Goal: Check status: Check status

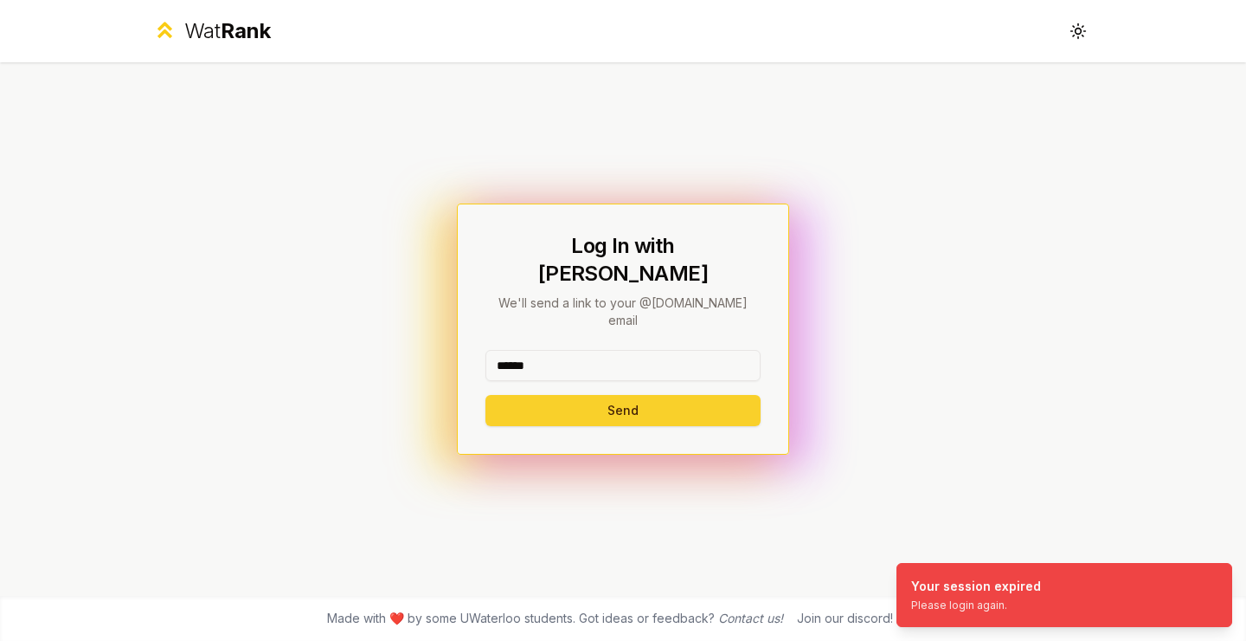
type input "******"
click at [596, 395] on button "Send" at bounding box center [623, 410] width 275 height 31
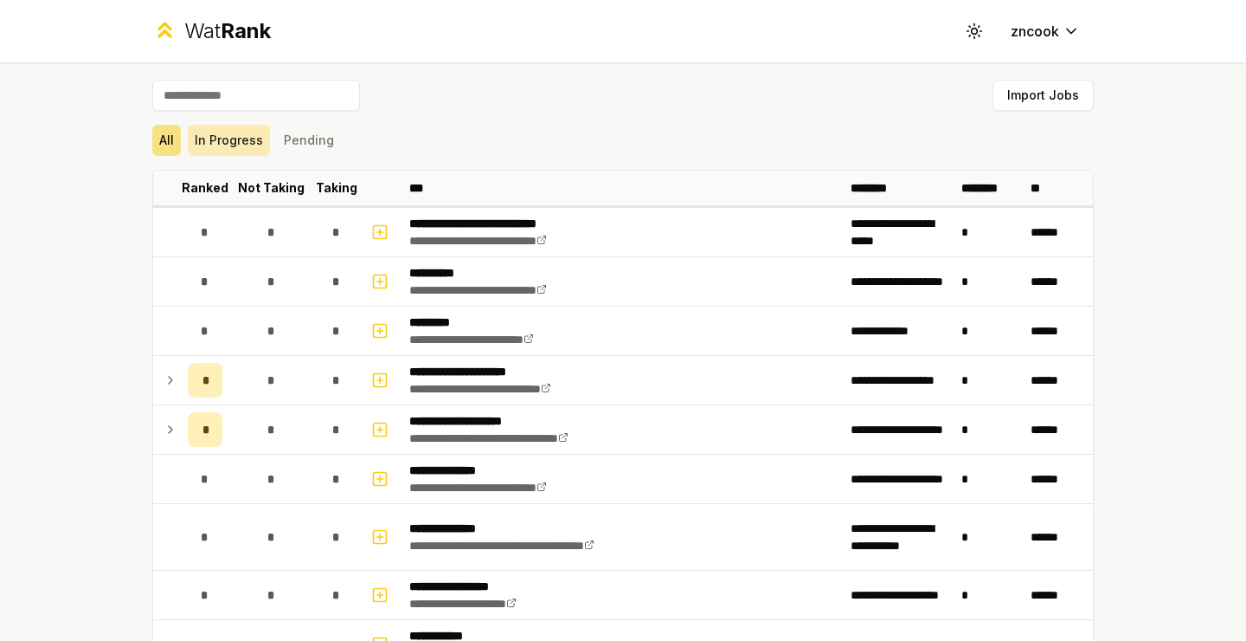
click at [237, 139] on button "In Progress" at bounding box center [229, 140] width 82 height 31
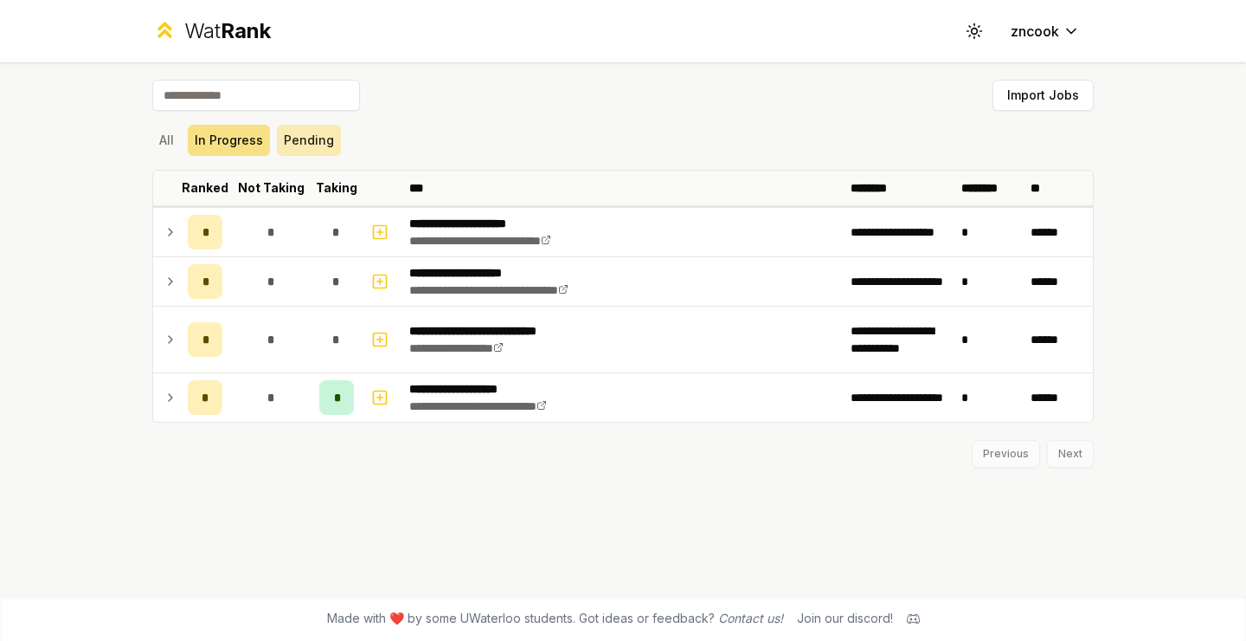
click at [288, 150] on button "Pending" at bounding box center [309, 140] width 64 height 31
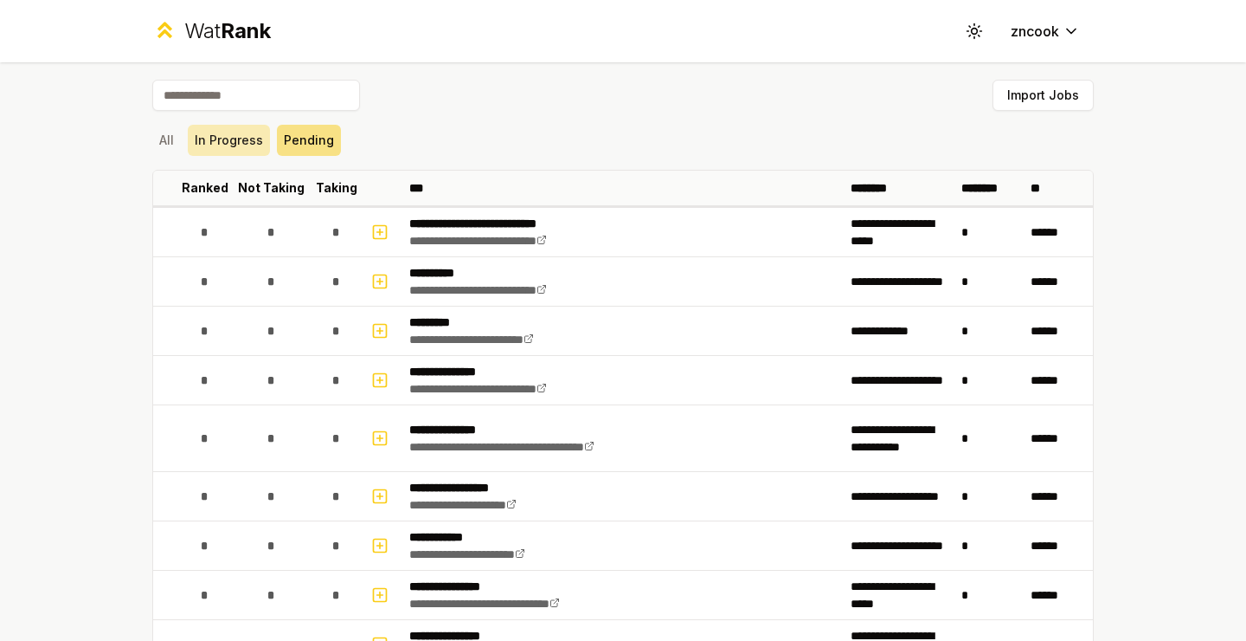
click at [242, 149] on button "In Progress" at bounding box center [229, 140] width 82 height 31
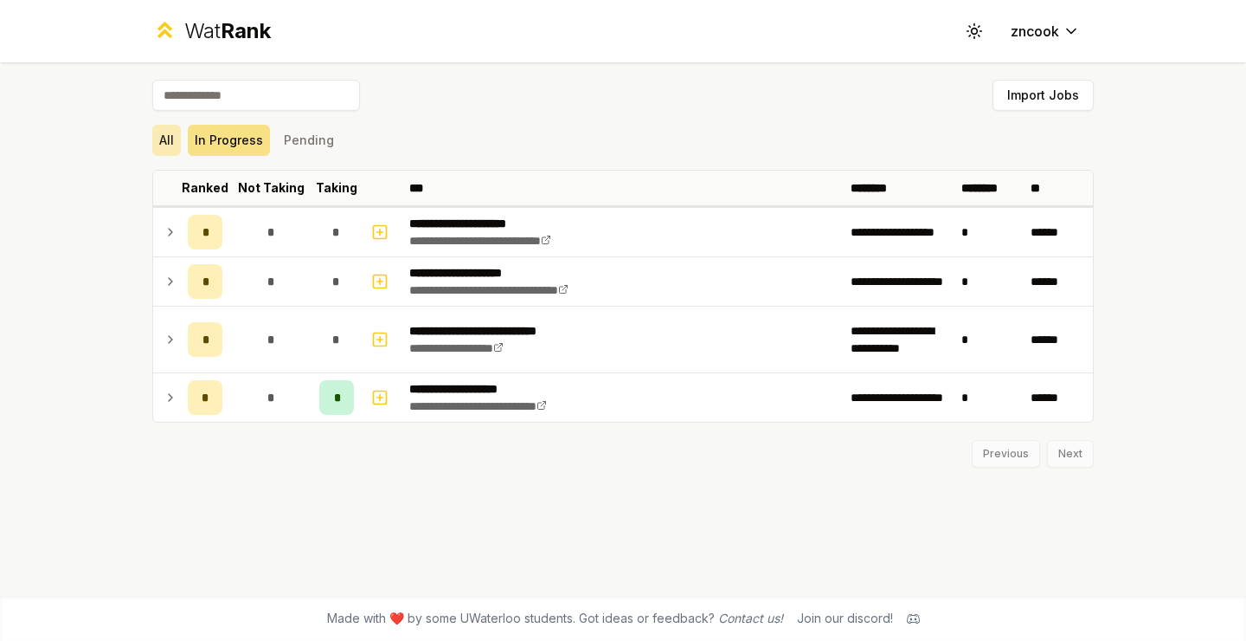
click at [164, 147] on button "All" at bounding box center [166, 140] width 29 height 31
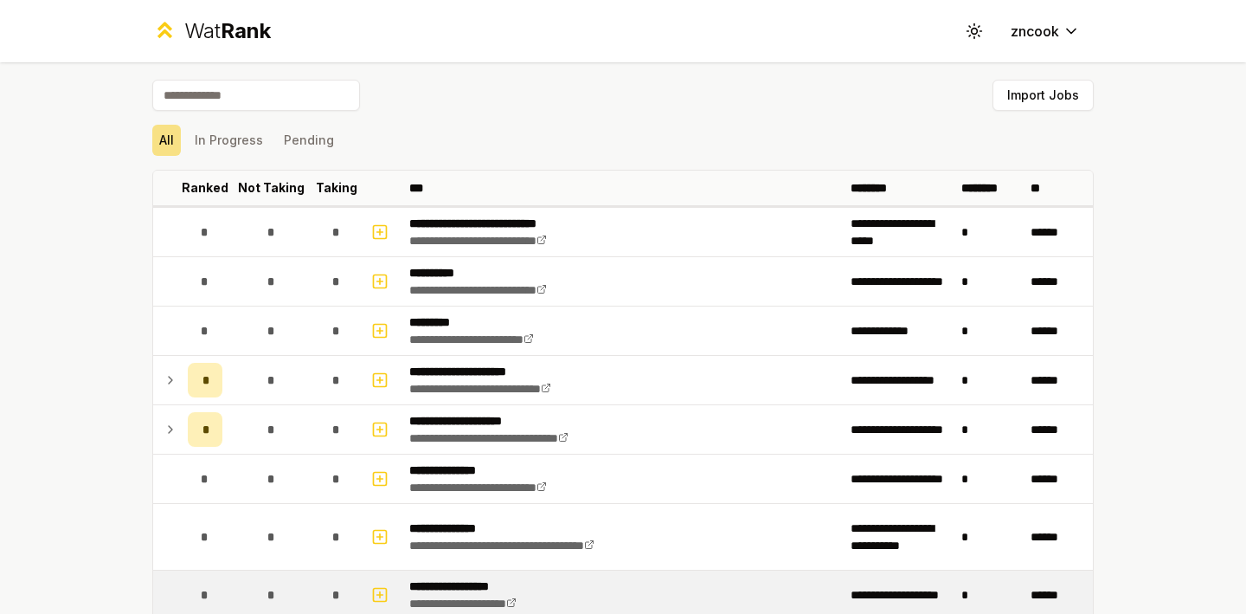
scroll to position [1236, 0]
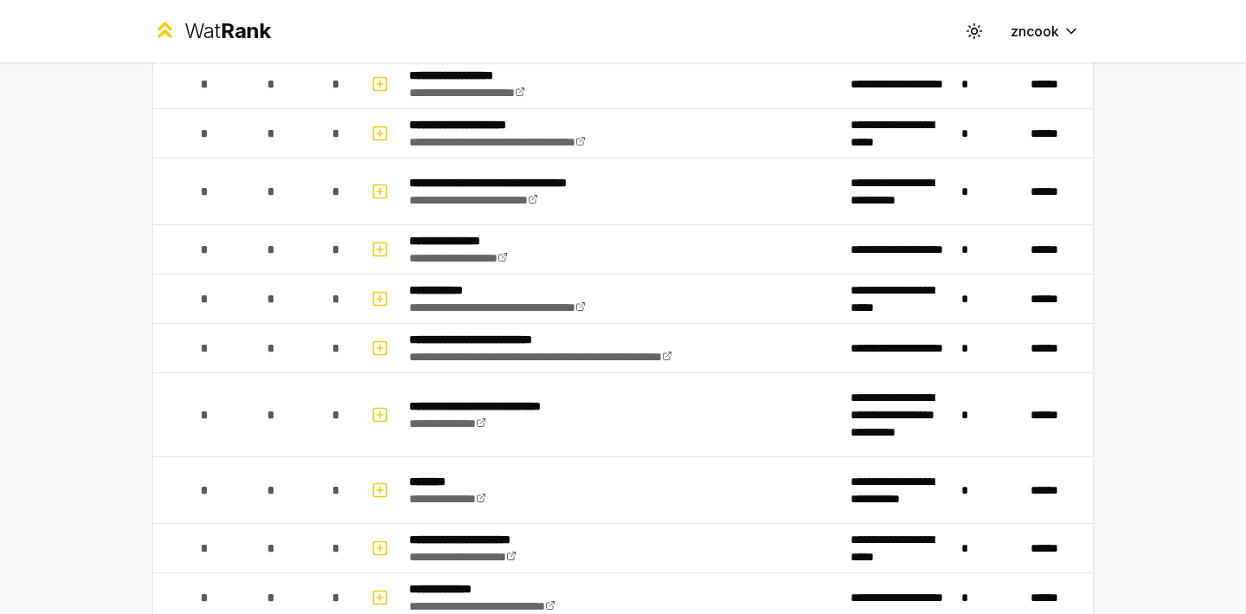
click at [1182, 250] on div "**********" at bounding box center [623, 307] width 1246 height 614
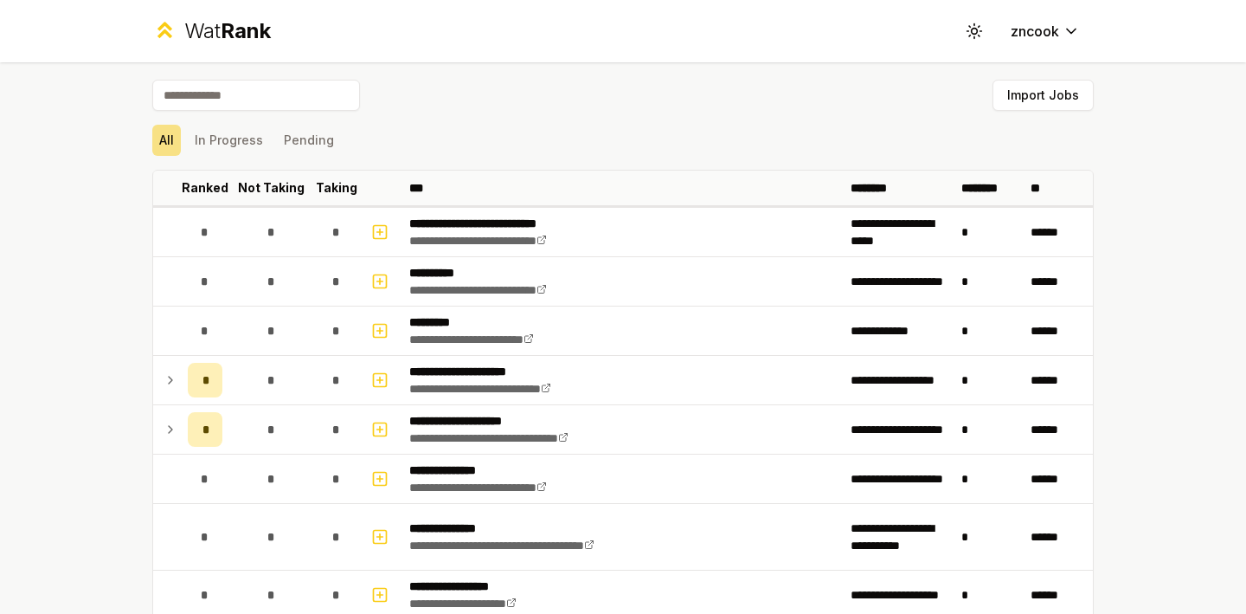
scroll to position [0, 0]
click at [203, 136] on button "In Progress" at bounding box center [229, 140] width 82 height 31
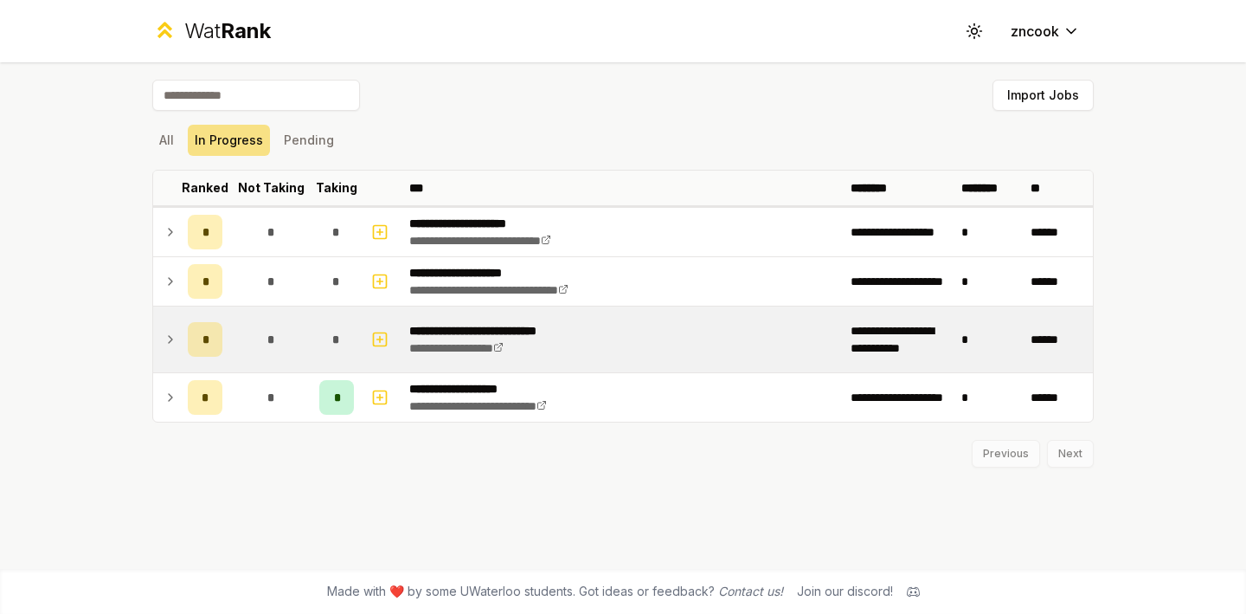
click at [171, 335] on icon at bounding box center [171, 339] width 14 height 21
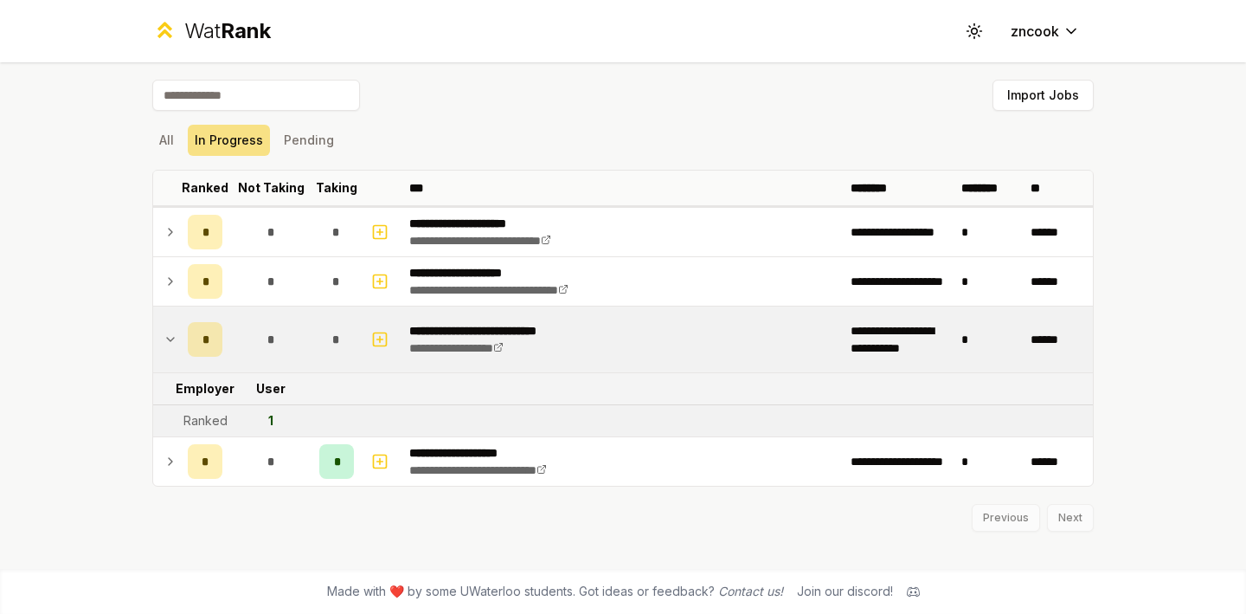
click at [172, 335] on icon at bounding box center [171, 339] width 14 height 21
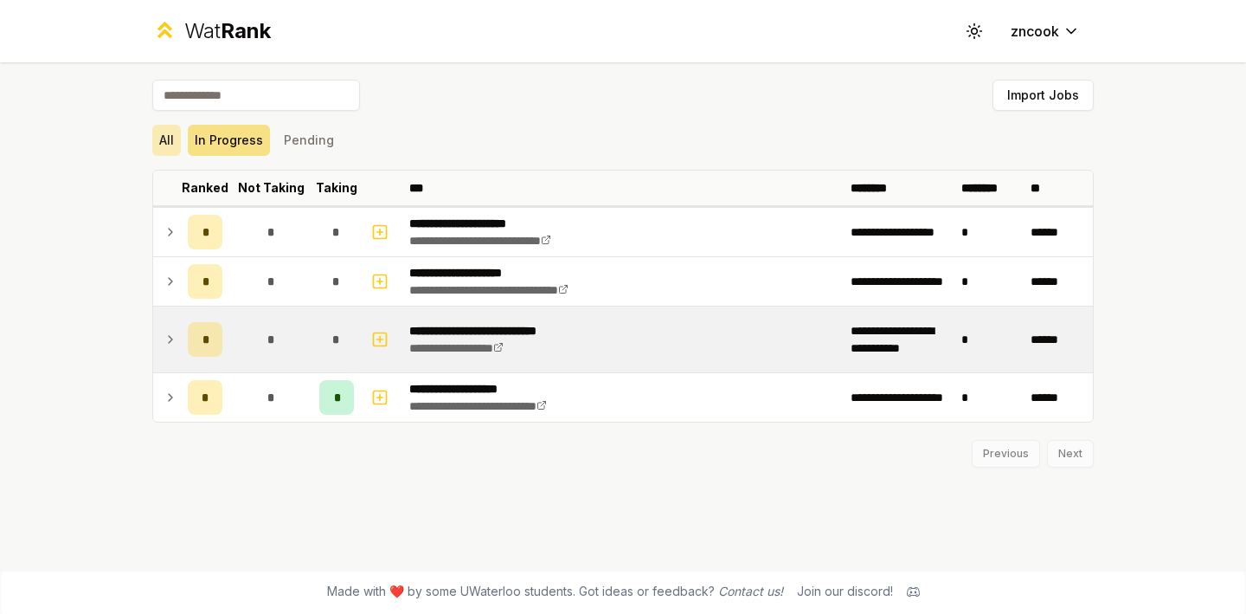
click at [169, 140] on button "All" at bounding box center [166, 140] width 29 height 31
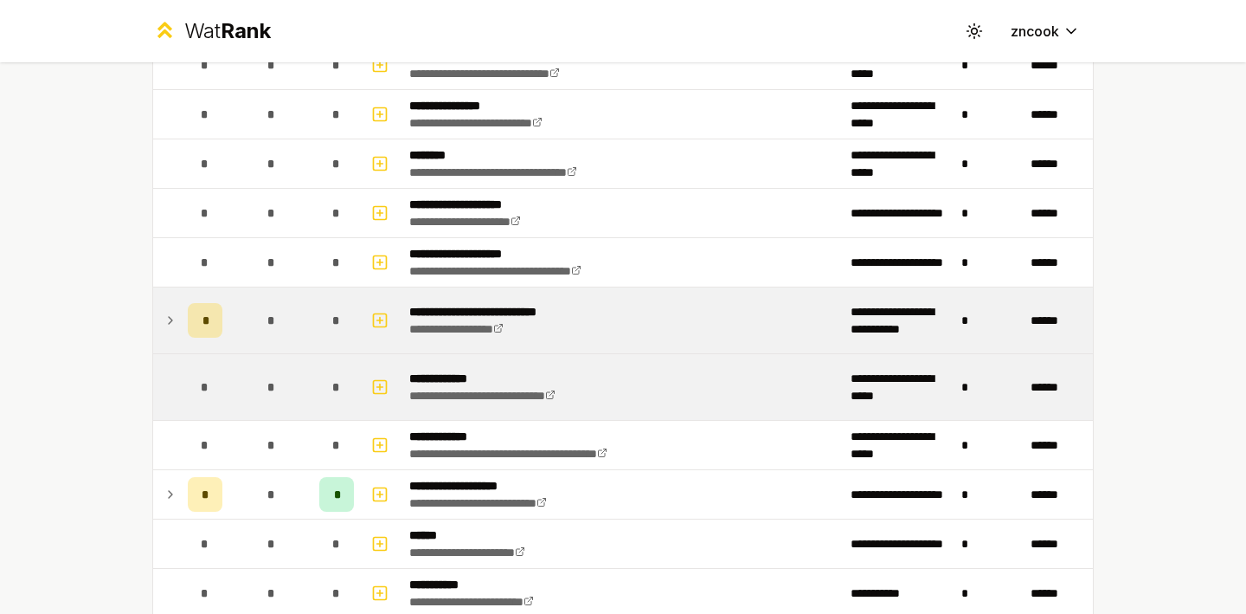
scroll to position [1236, 0]
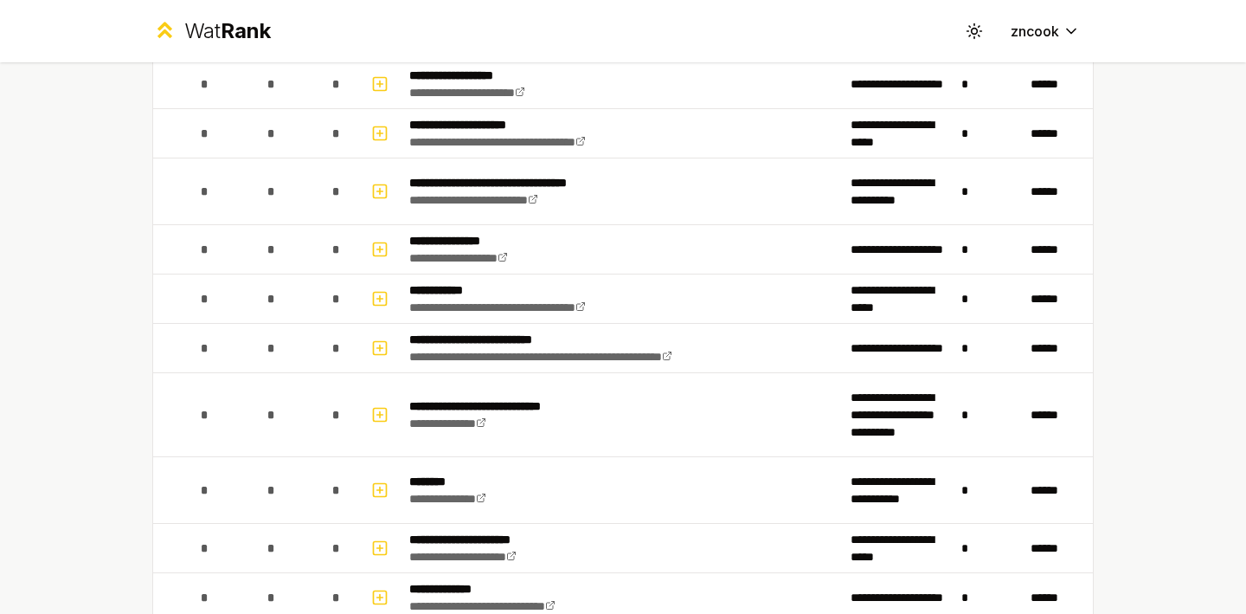
click at [97, 405] on div "**********" at bounding box center [623, 307] width 1246 height 614
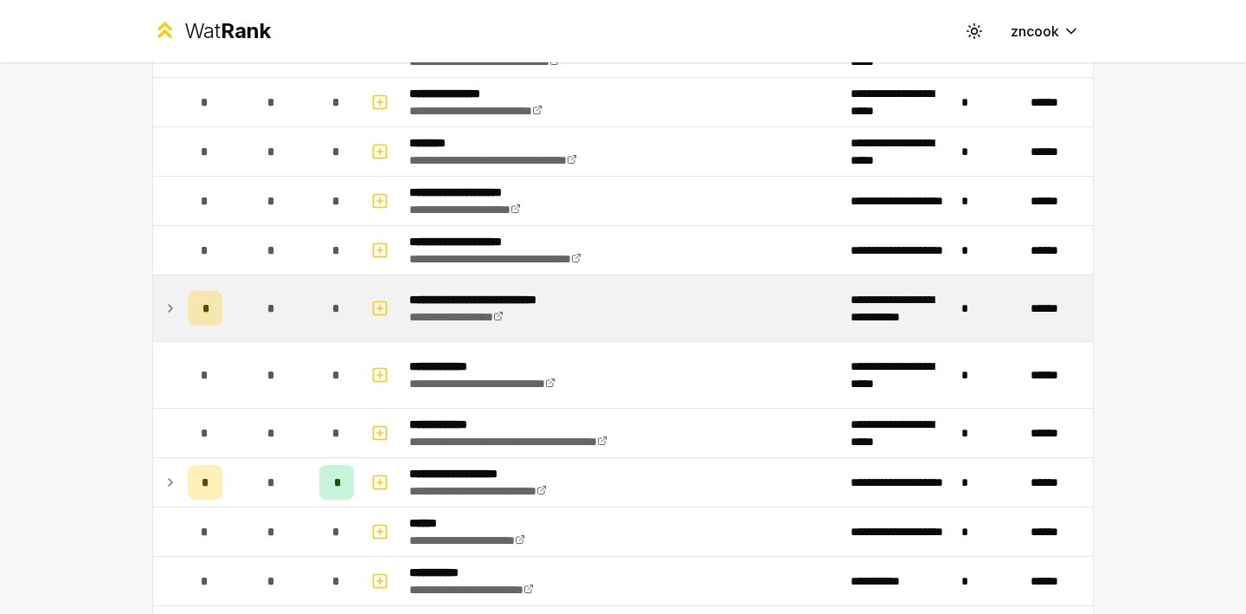
scroll to position [642, 0]
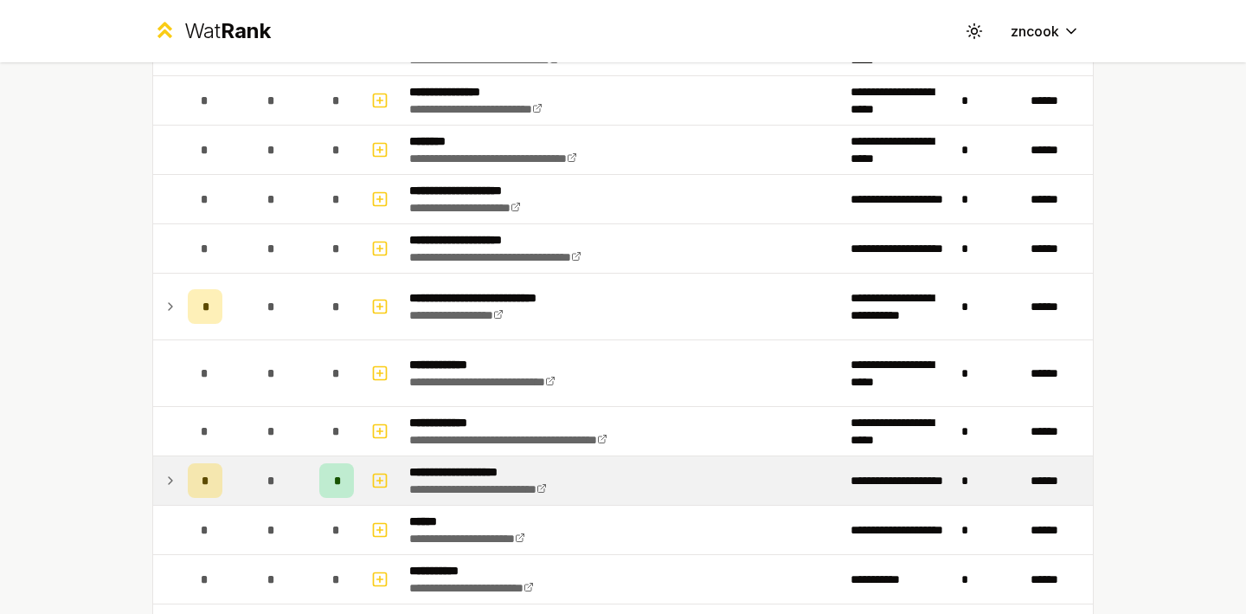
click at [170, 473] on icon at bounding box center [171, 480] width 14 height 21
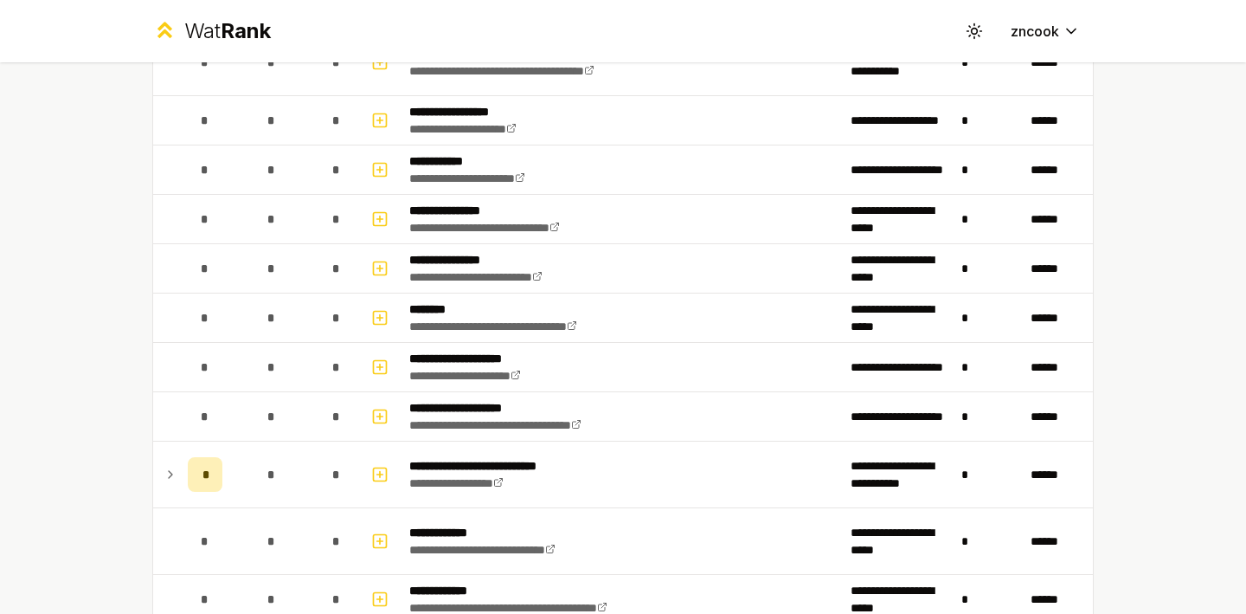
scroll to position [464, 0]
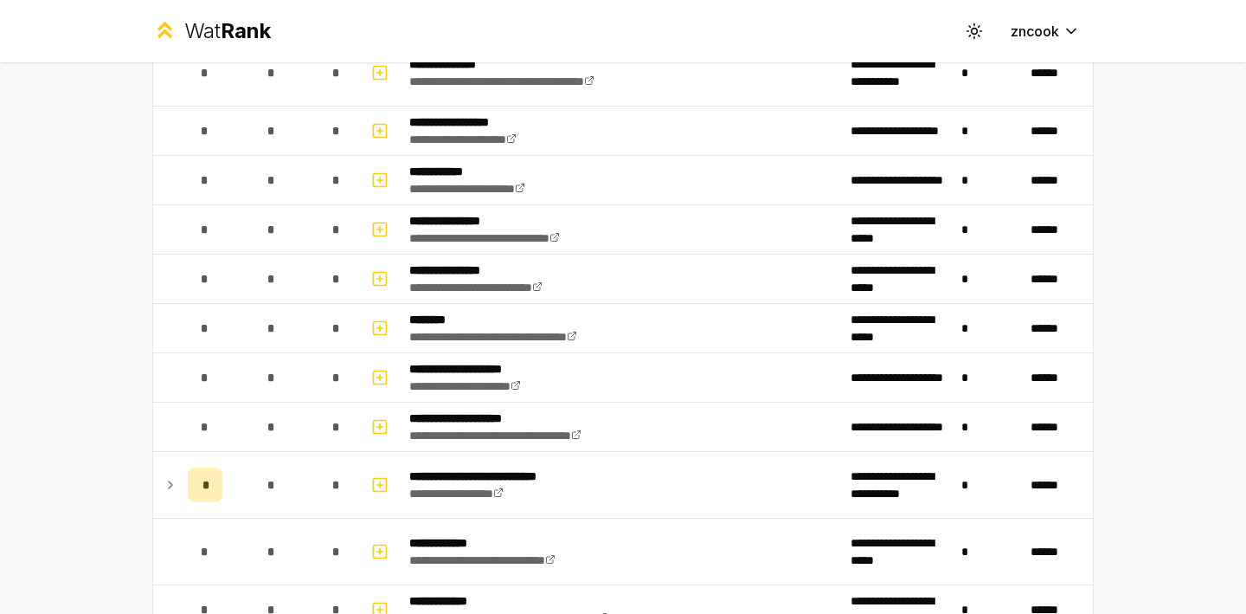
click at [170, 475] on icon at bounding box center [171, 484] width 14 height 21
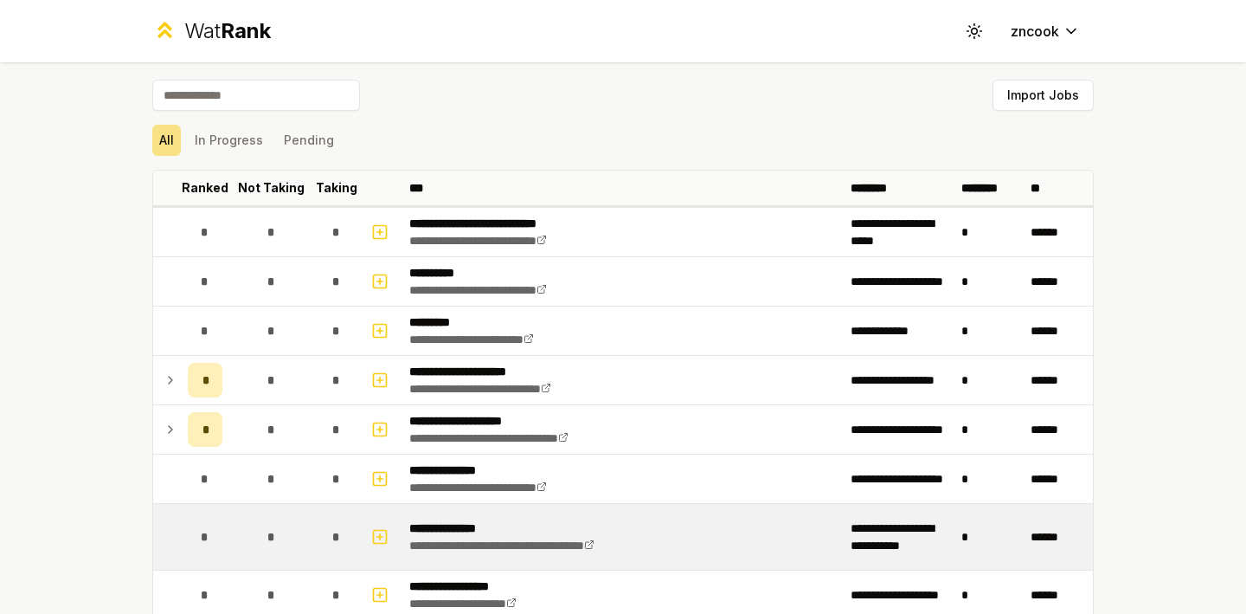
scroll to position [0, 0]
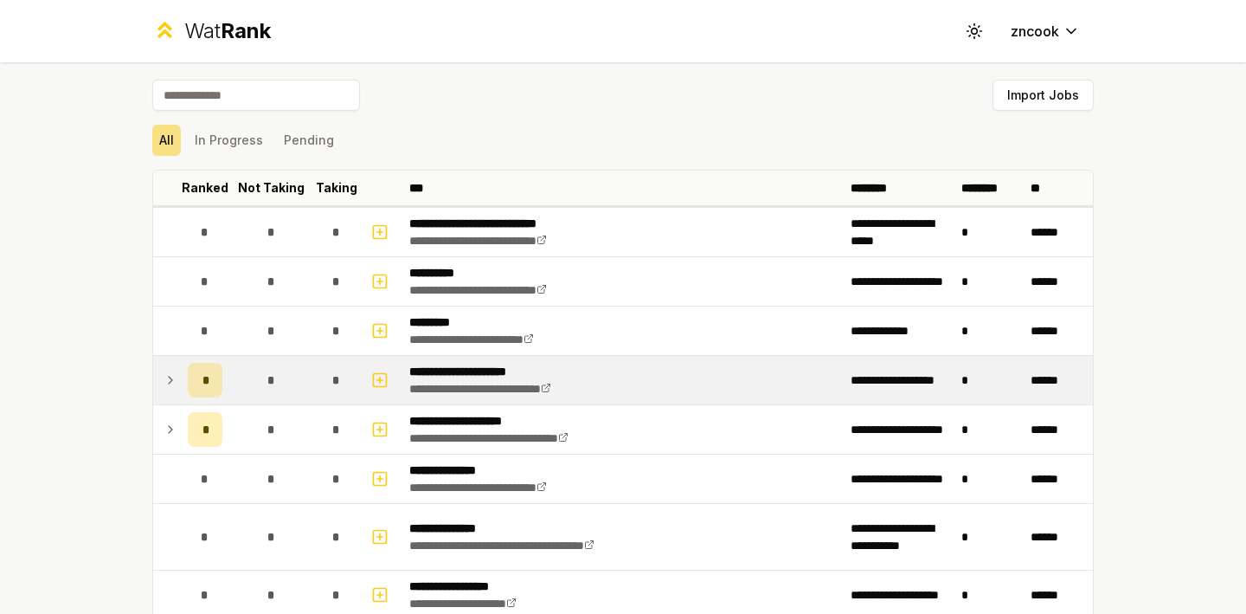
click at [175, 403] on td at bounding box center [167, 380] width 28 height 48
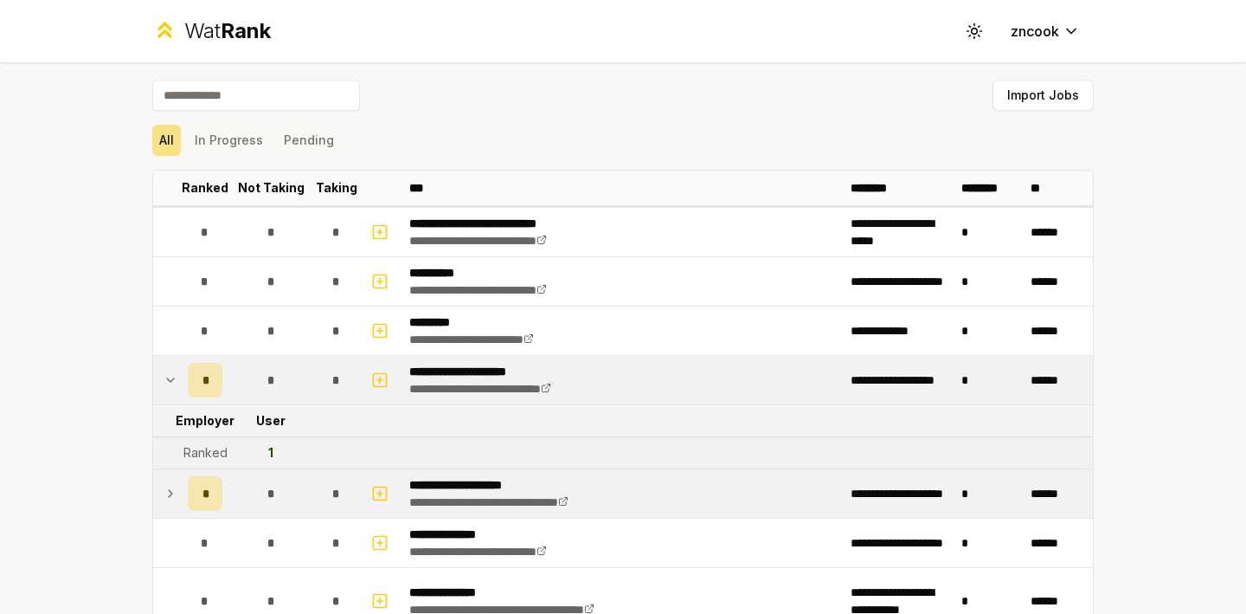
click at [173, 504] on td at bounding box center [167, 493] width 28 height 48
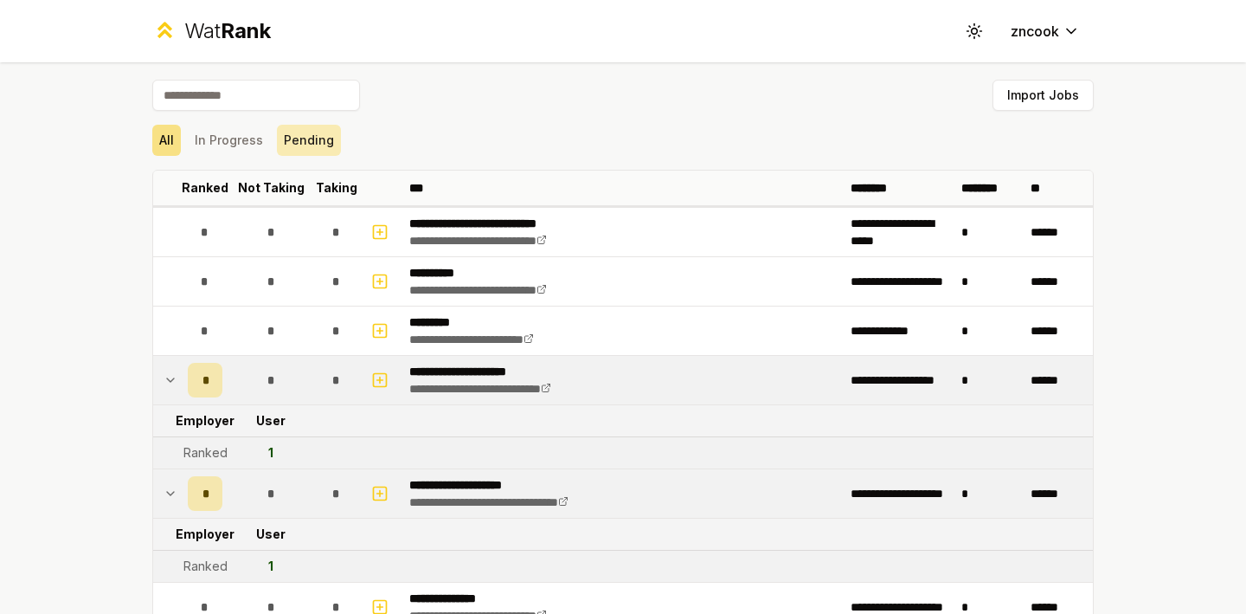
click at [310, 134] on button "Pending" at bounding box center [309, 140] width 64 height 31
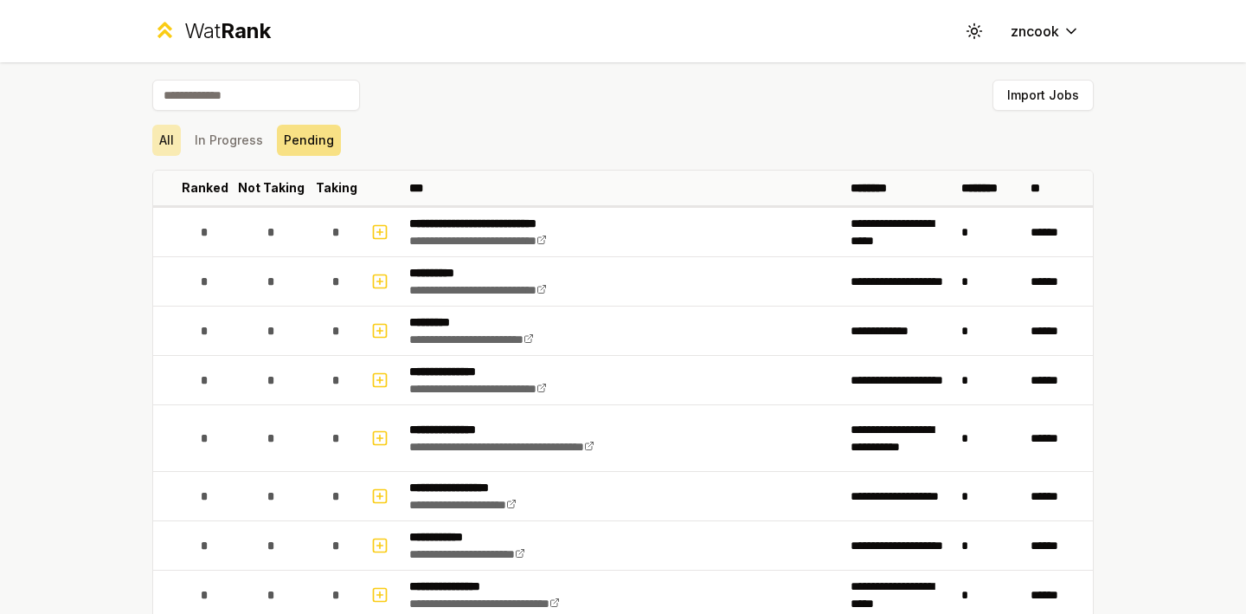
click at [170, 138] on button "All" at bounding box center [166, 140] width 29 height 31
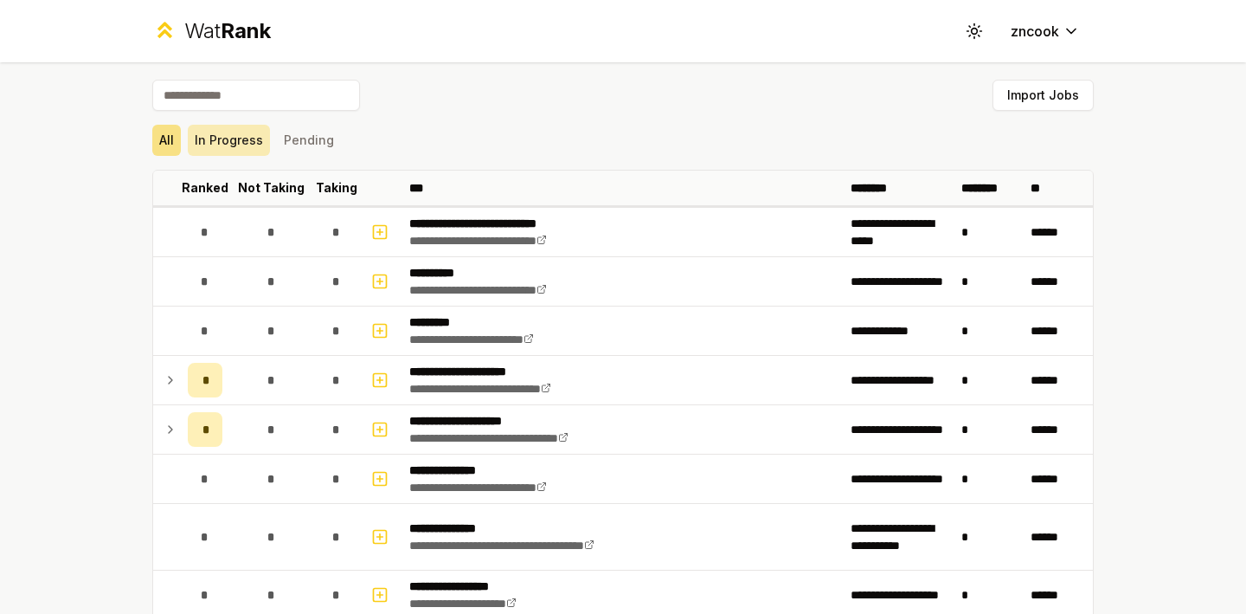
click at [217, 138] on button "In Progress" at bounding box center [229, 140] width 82 height 31
